Goal: Task Accomplishment & Management: Manage account settings

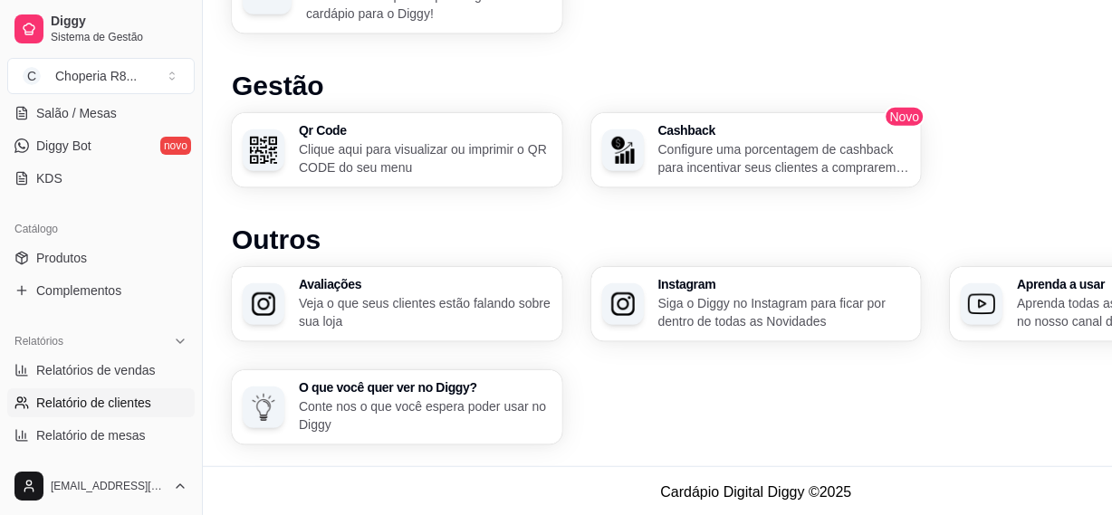
scroll to position [197, 0]
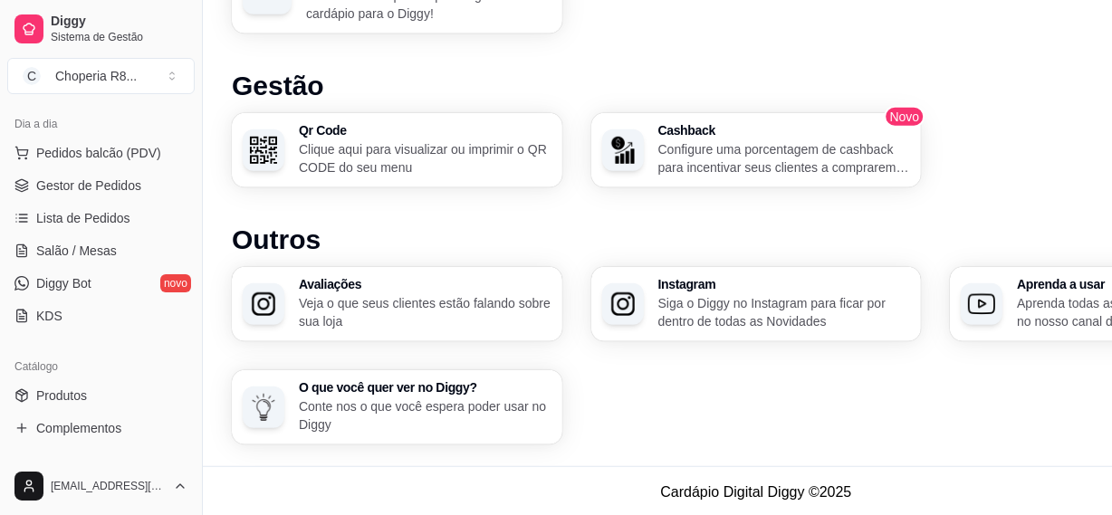
click at [108, 234] on ul "Pedidos balcão (PDV) Gestor de Pedidos Lista de Pedidos Salão / Mesas Diggy Bot…" at bounding box center [100, 235] width 187 height 192
click at [106, 246] on span "Salão / Mesas" at bounding box center [76, 251] width 81 height 18
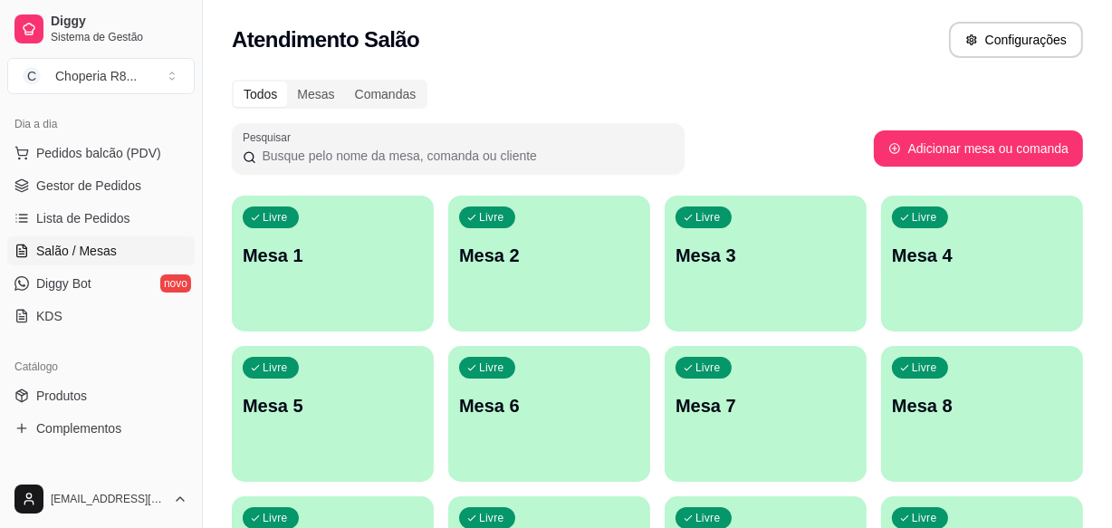
drag, startPoint x: 108, startPoint y: 250, endPoint x: 485, endPoint y: 74, distance: 416.4
click at [485, 74] on div "Todos Mesas Comandas Pesquisar Adicionar mesa ou comanda Livre Mesa 1 Livre Mes…" at bounding box center [657, 511] width 909 height 885
click at [526, 234] on div "Livre Mesa 2" at bounding box center [549, 253] width 202 height 114
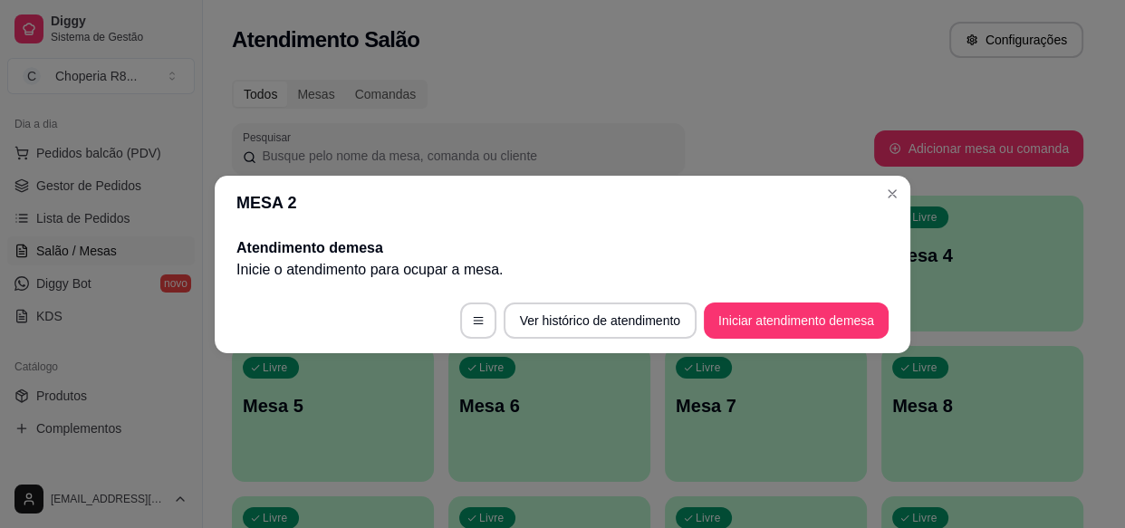
drag, startPoint x: 884, startPoint y: 299, endPoint x: 1071, endPoint y: 66, distance: 298.8
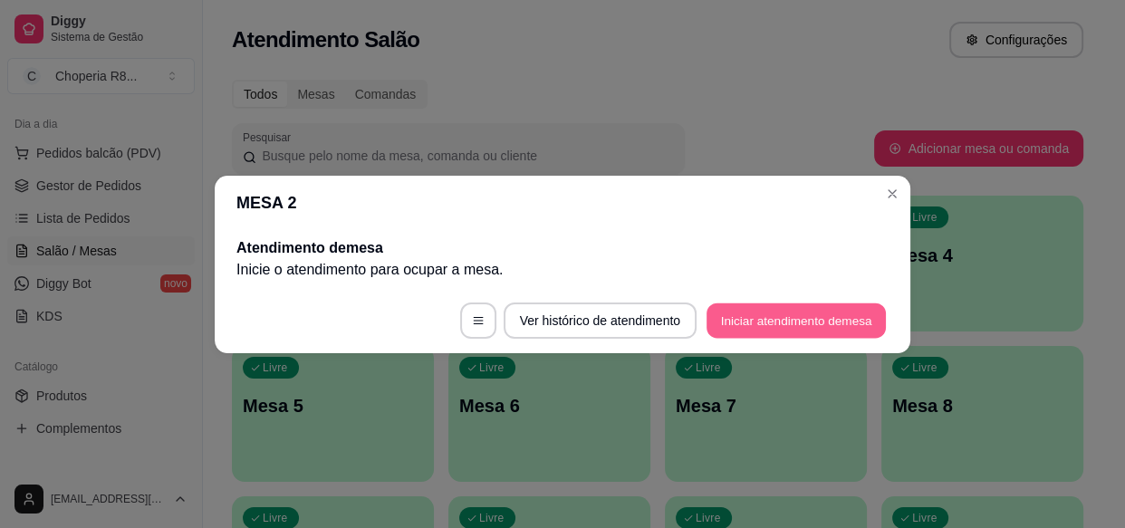
click at [741, 318] on button "Iniciar atendimento de mesa" at bounding box center [795, 319] width 179 height 35
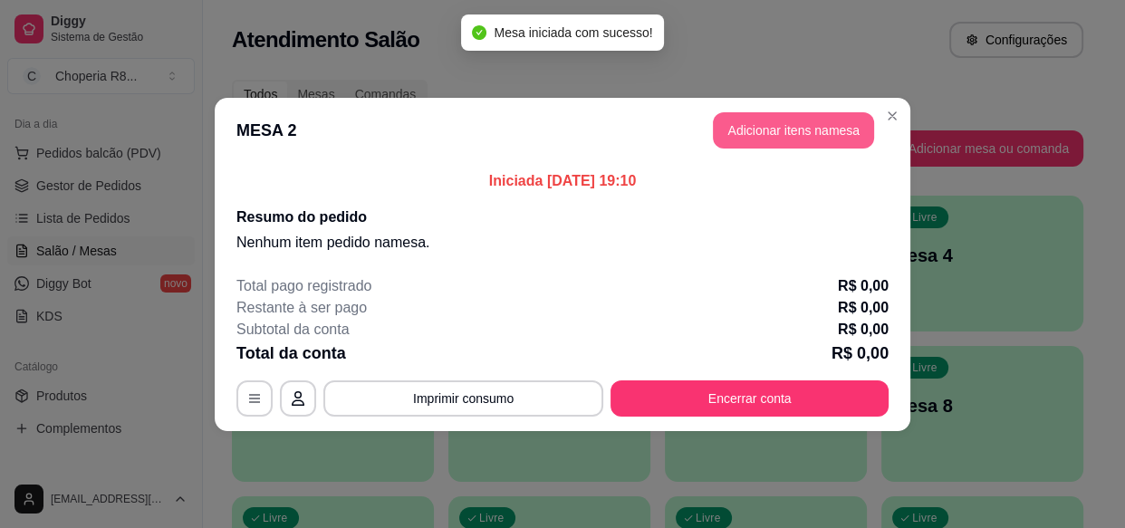
click at [766, 114] on button "Adicionar itens na mesa" at bounding box center [793, 130] width 161 height 36
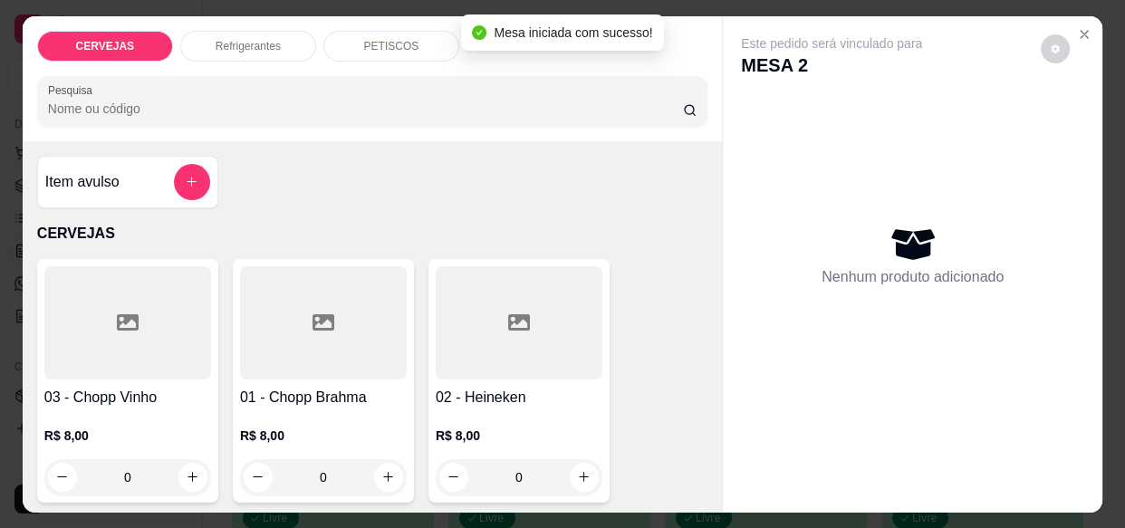
click at [765, 128] on div "Nenhum produto adicionado" at bounding box center [912, 254] width 343 height 355
drag, startPoint x: 326, startPoint y: 466, endPoint x: 301, endPoint y: 474, distance: 25.5
click at [301, 474] on input "0" at bounding box center [323, 477] width 101 height 36
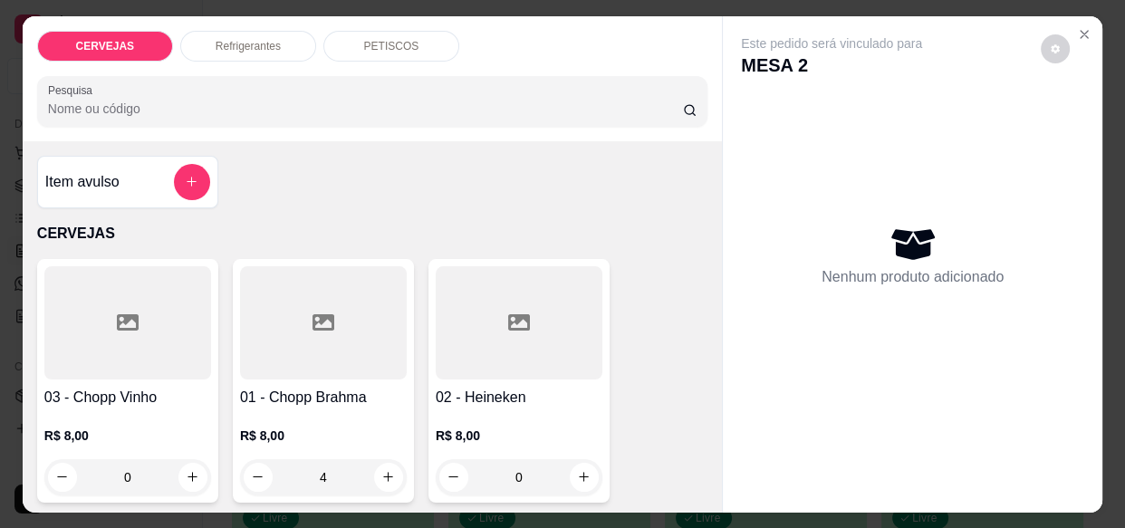
click at [321, 476] on input "4" at bounding box center [323, 477] width 101 height 36
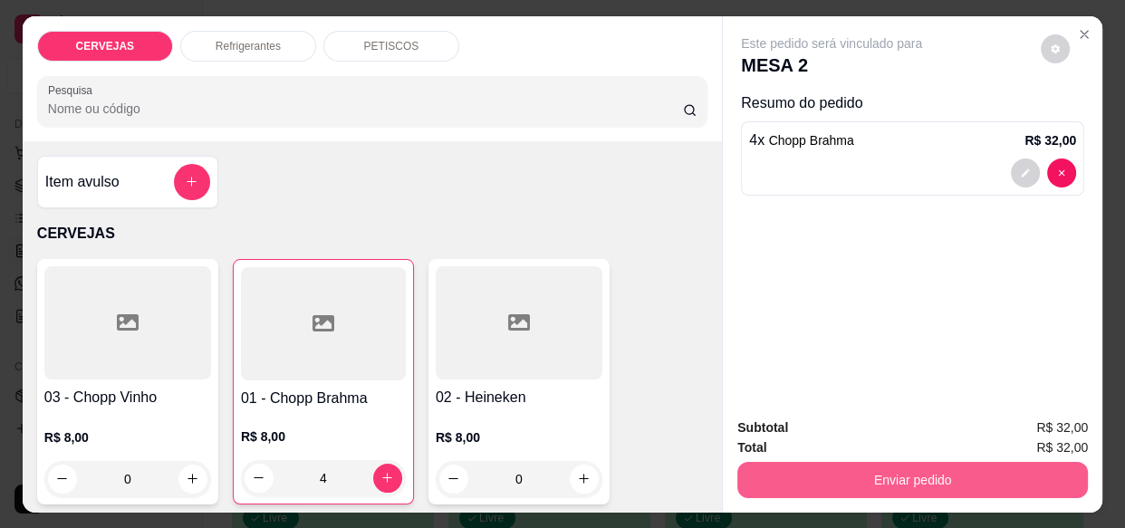
type input "4"
click at [807, 475] on button "Enviar pedido" at bounding box center [912, 479] width 340 height 35
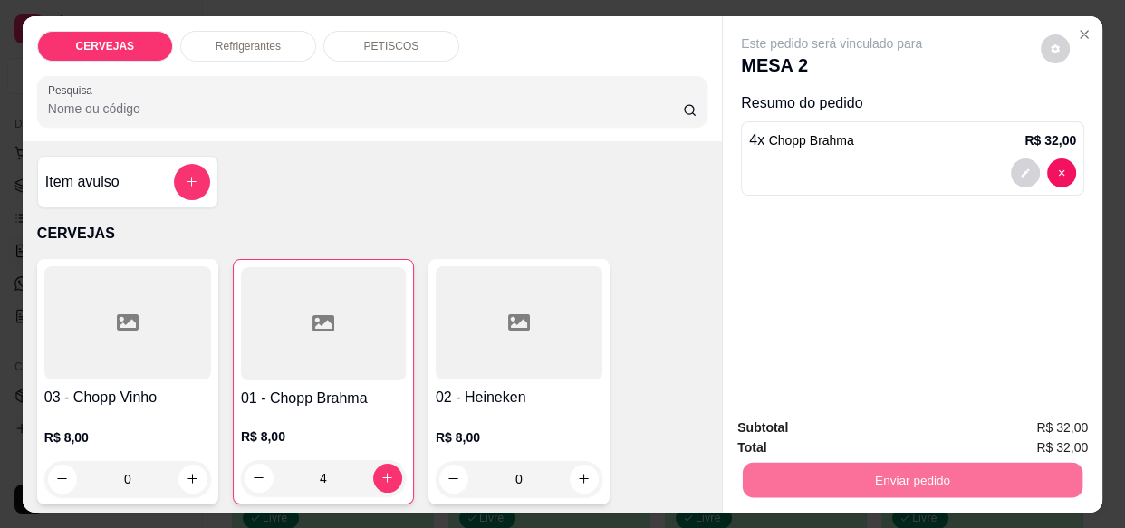
click at [1034, 431] on button "Enviar pedido" at bounding box center [1041, 429] width 102 height 34
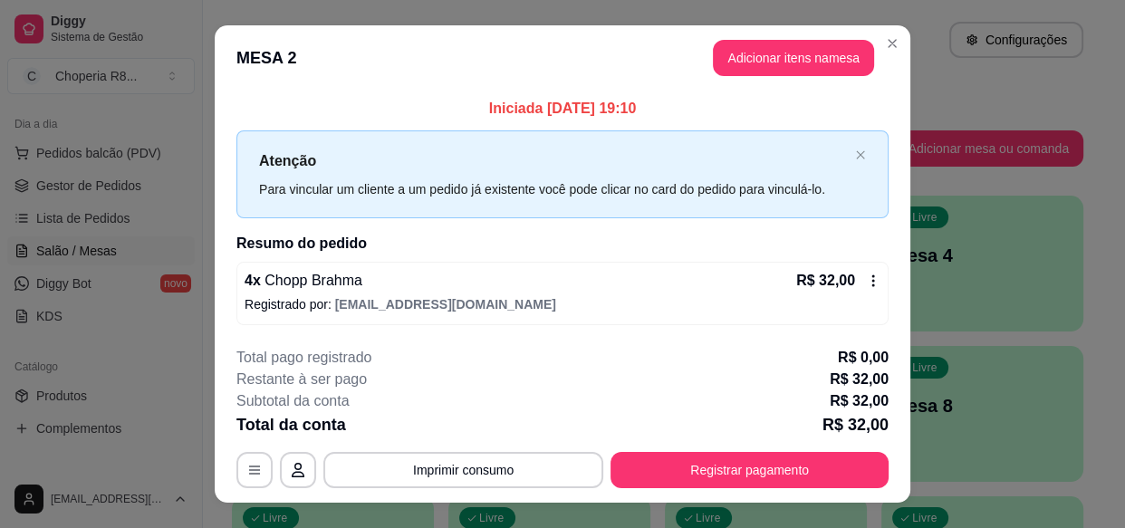
click at [498, 439] on div "**********" at bounding box center [562, 417] width 652 height 141
click at [498, 457] on button "Imprimir consumo" at bounding box center [464, 470] width 272 height 35
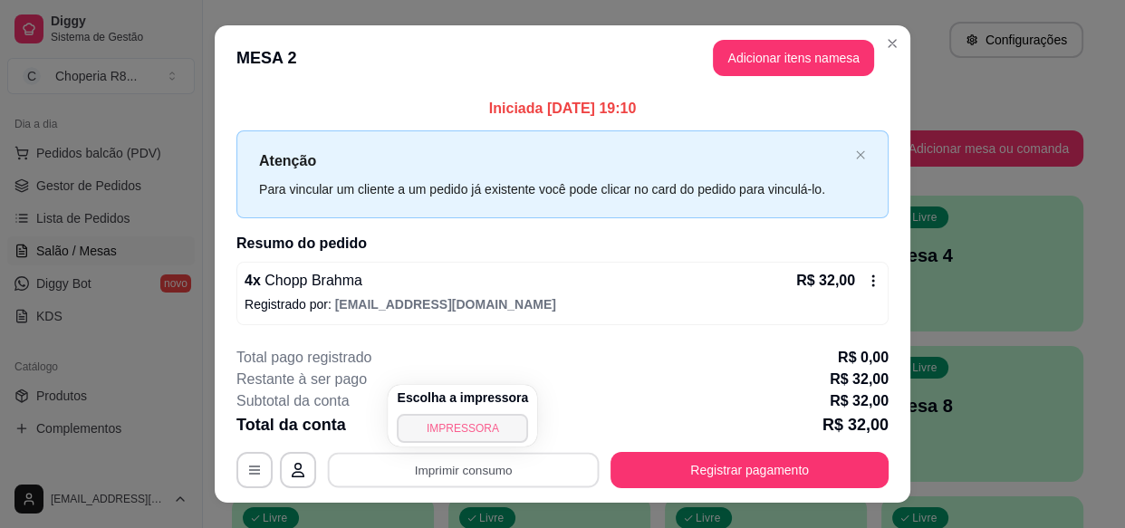
click at [473, 421] on button "IMPRESSORA" at bounding box center [462, 428] width 131 height 29
click at [502, 468] on button "Imprimir consumo" at bounding box center [463, 470] width 280 height 36
click at [474, 437] on button "IMPRESSORA" at bounding box center [462, 428] width 127 height 28
click at [489, 462] on button "Imprimir consumo" at bounding box center [463, 470] width 280 height 36
click at [483, 432] on button "IMPRESSORA" at bounding box center [462, 428] width 131 height 29
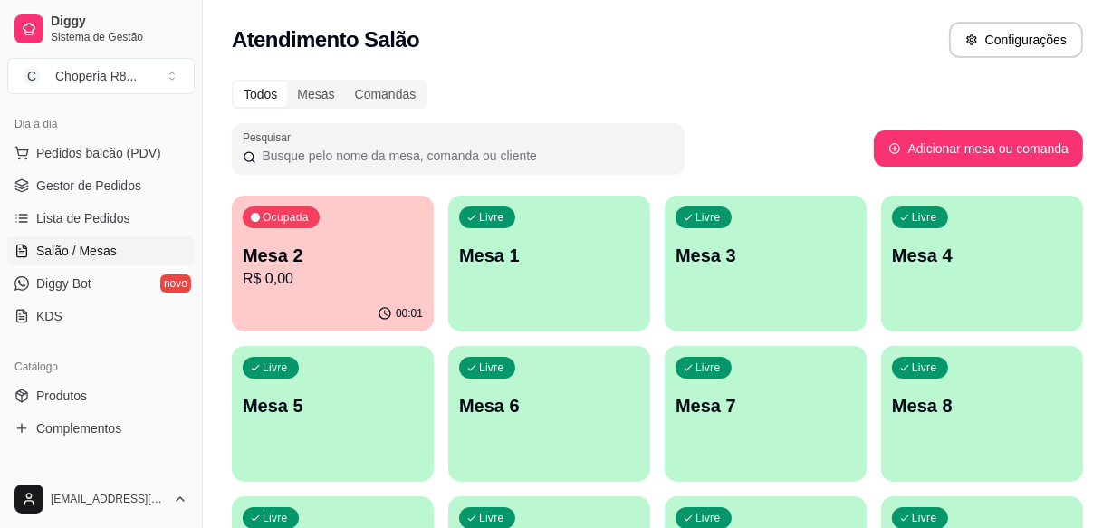
click at [395, 262] on p "Mesa 2" at bounding box center [333, 255] width 180 height 25
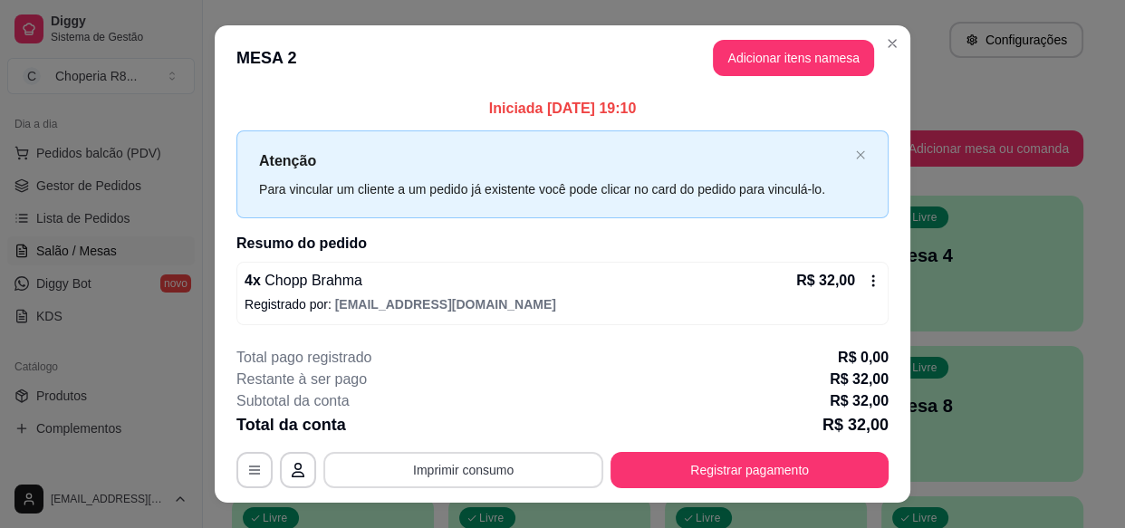
click at [467, 481] on button "Imprimir consumo" at bounding box center [463, 470] width 280 height 36
click at [455, 432] on button "IMPRESSORA" at bounding box center [462, 428] width 127 height 28
click at [561, 480] on button "Imprimir consumo" at bounding box center [464, 470] width 272 height 35
click at [478, 432] on button "IMPRESSORA" at bounding box center [462, 428] width 127 height 28
click at [534, 470] on button "Imprimir consumo" at bounding box center [463, 470] width 280 height 36
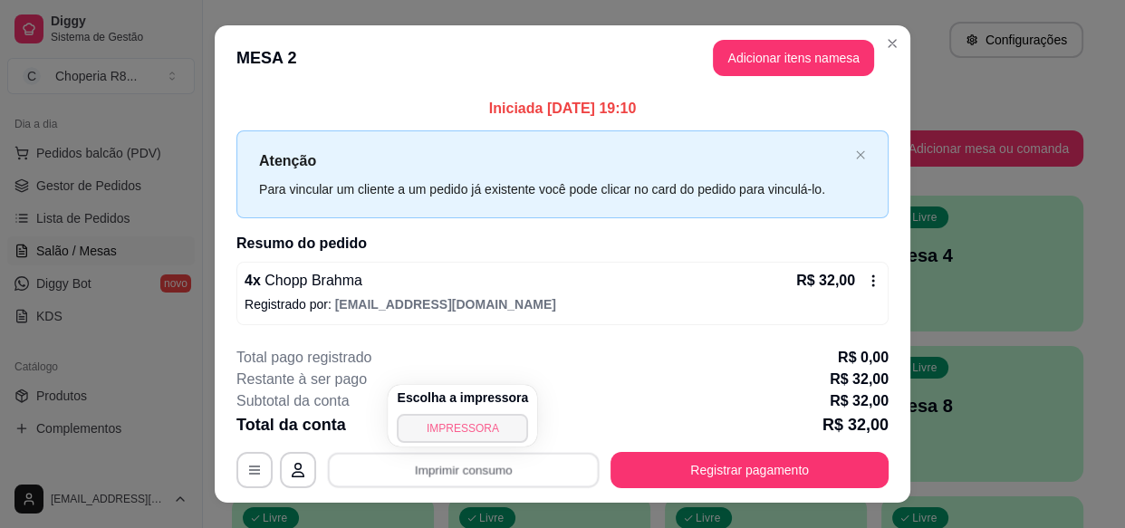
click at [512, 427] on button "IMPRESSORA" at bounding box center [462, 428] width 131 height 29
click at [519, 465] on button "Imprimir consumo" at bounding box center [463, 470] width 280 height 36
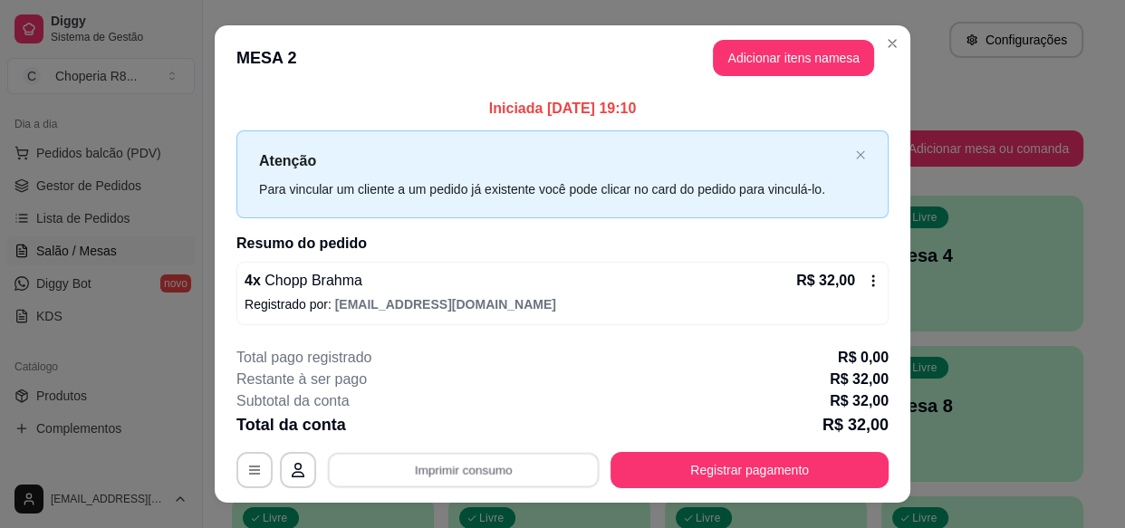
click at [489, 440] on button "IMPRESSORA" at bounding box center [462, 432] width 105 height 24
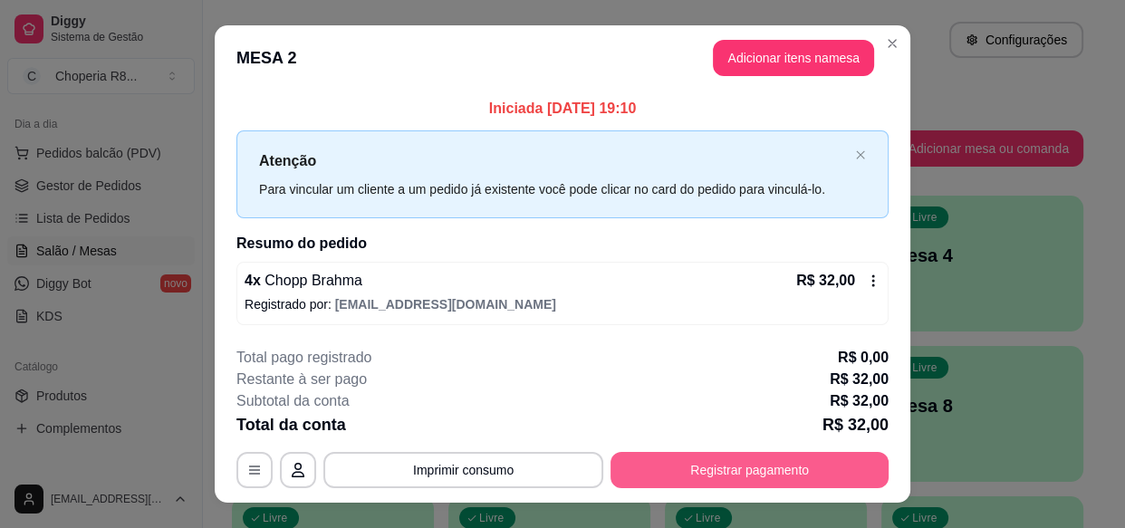
click at [755, 457] on button "Registrar pagamento" at bounding box center [749, 470] width 278 height 36
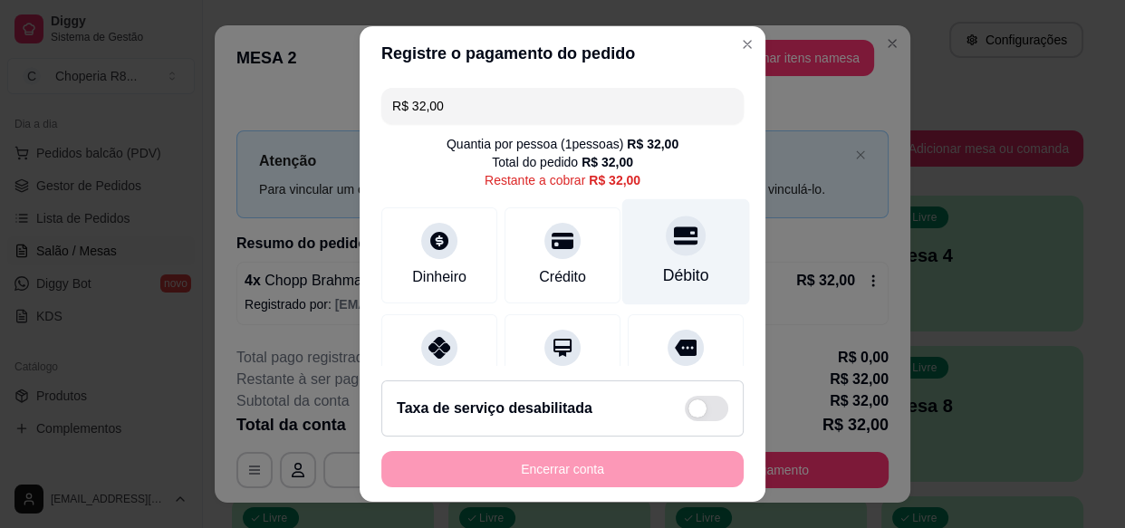
click at [663, 263] on div "Débito" at bounding box center [686, 275] width 46 height 24
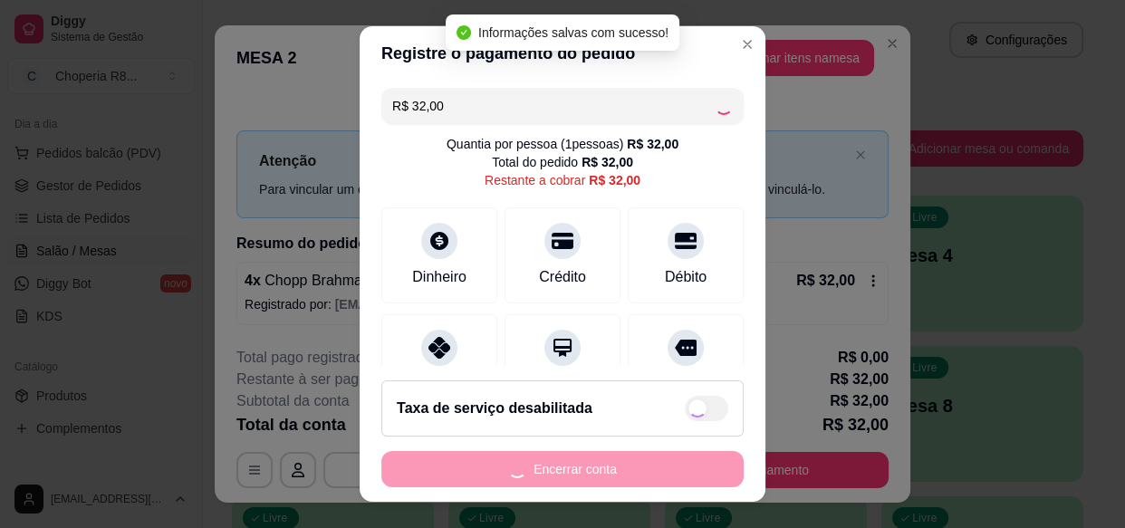
type input "R$ 0,00"
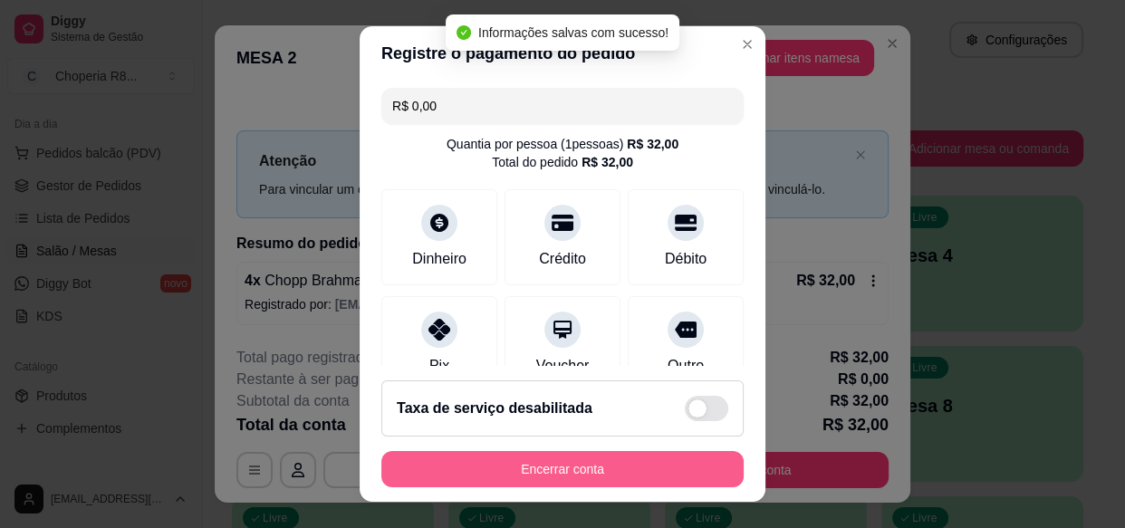
click at [607, 482] on button "Encerrar conta" at bounding box center [562, 469] width 362 height 36
